Goal: Information Seeking & Learning: Learn about a topic

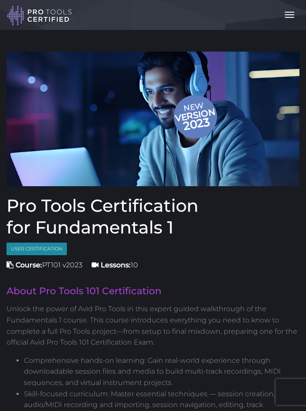
click at [290, 13] on button "Toggle navigation" at bounding box center [289, 14] width 19 height 15
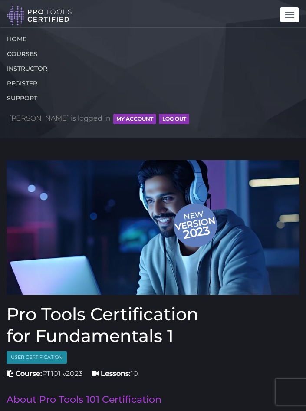
click at [113, 122] on button "MY ACCOUNT" at bounding box center [134, 119] width 43 height 10
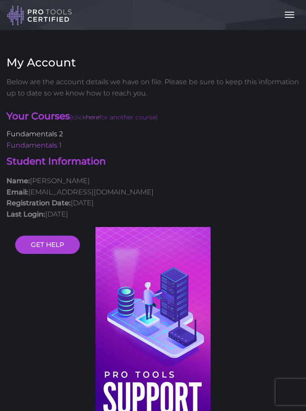
click at [60, 136] on link "Fundamentals 2" at bounding box center [35, 134] width 56 height 8
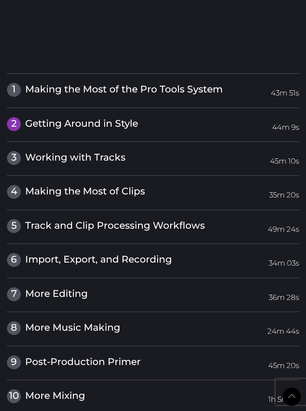
scroll to position [1086, 0]
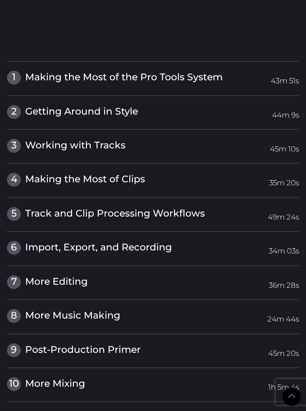
click at [192, 79] on div "1 Making the Most of the Pro Tools System 43m 51s Making the Most of the Pro To…" at bounding box center [153, 82] width 293 height 25
click at [190, 71] on span "Making the Most of the Pro Tools System" at bounding box center [123, 77] width 197 height 12
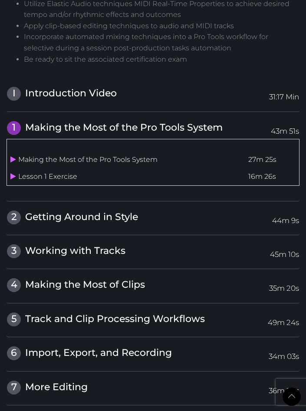
scroll to position [854, 0]
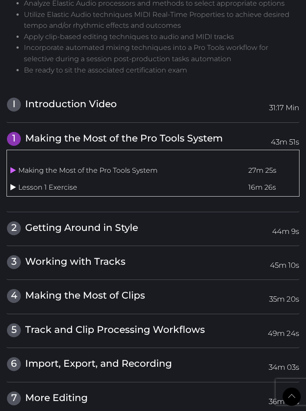
click at [13, 183] on icon at bounding box center [13, 186] width 6 height 7
